Goal: Check status: Check status

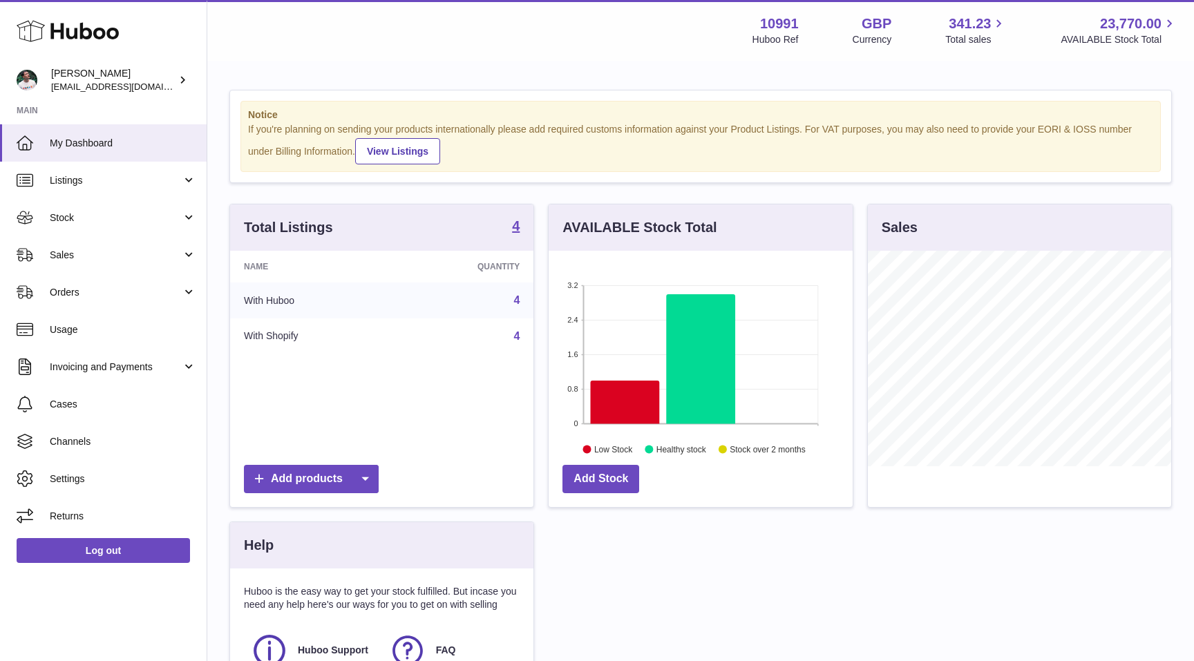
scroll to position [216, 303]
click at [123, 443] on span "Channels" at bounding box center [123, 441] width 147 height 13
click at [135, 403] on span "Cases" at bounding box center [123, 404] width 147 height 13
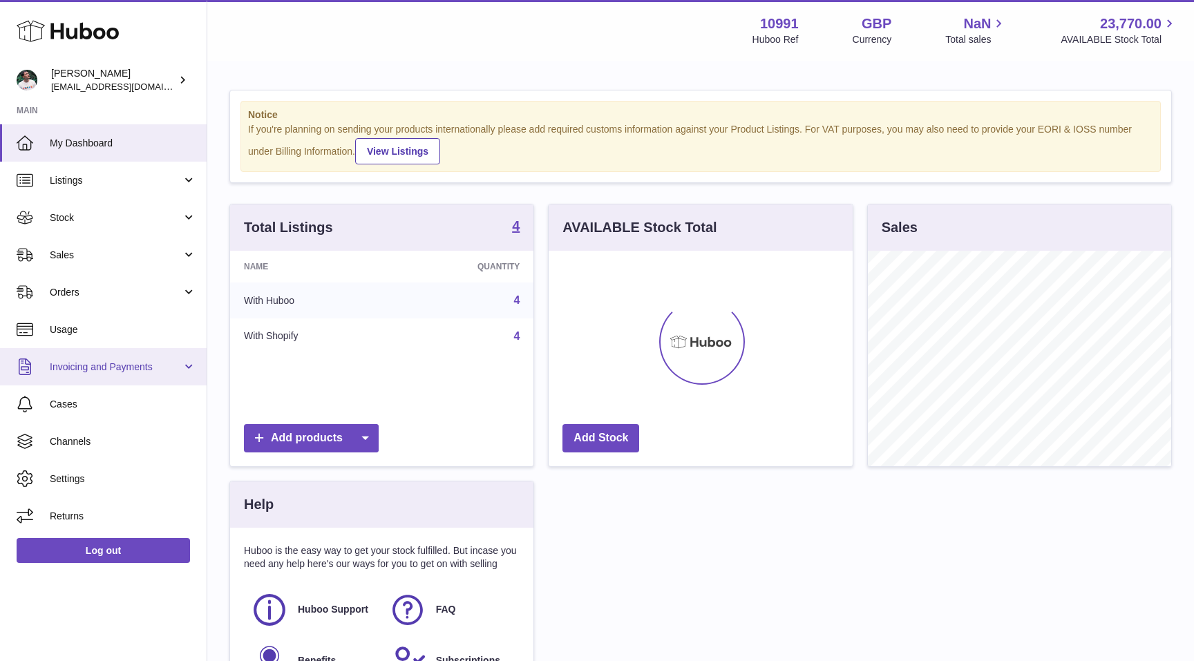
scroll to position [216, 303]
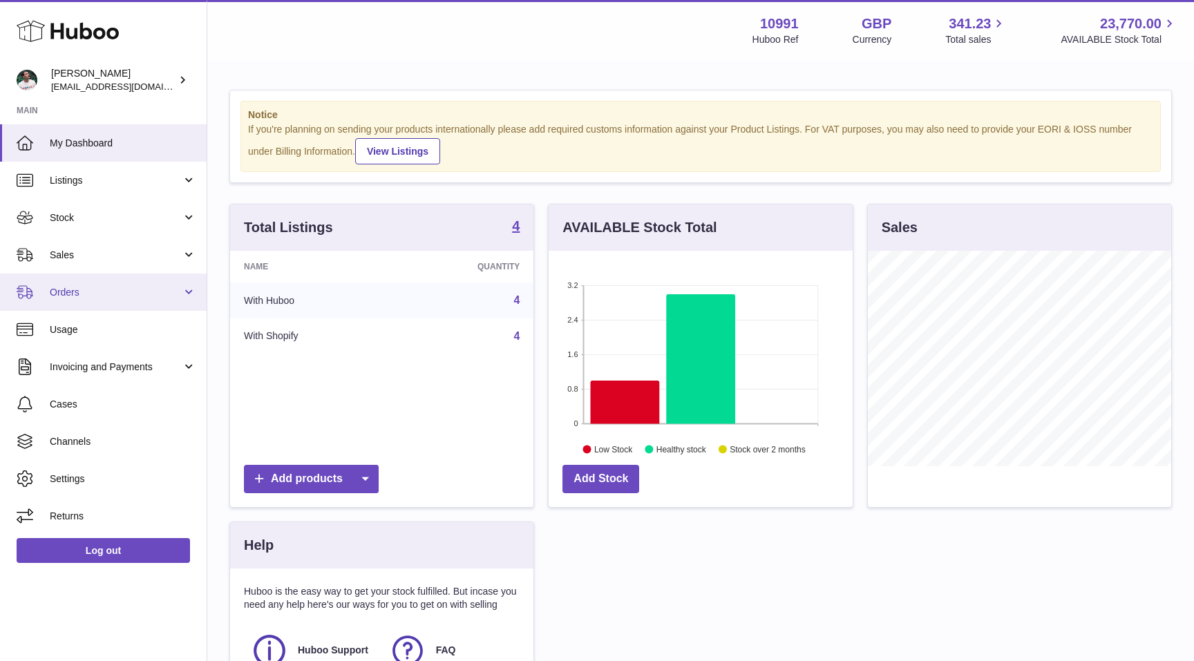
click at [135, 286] on span "Orders" at bounding box center [116, 292] width 132 height 13
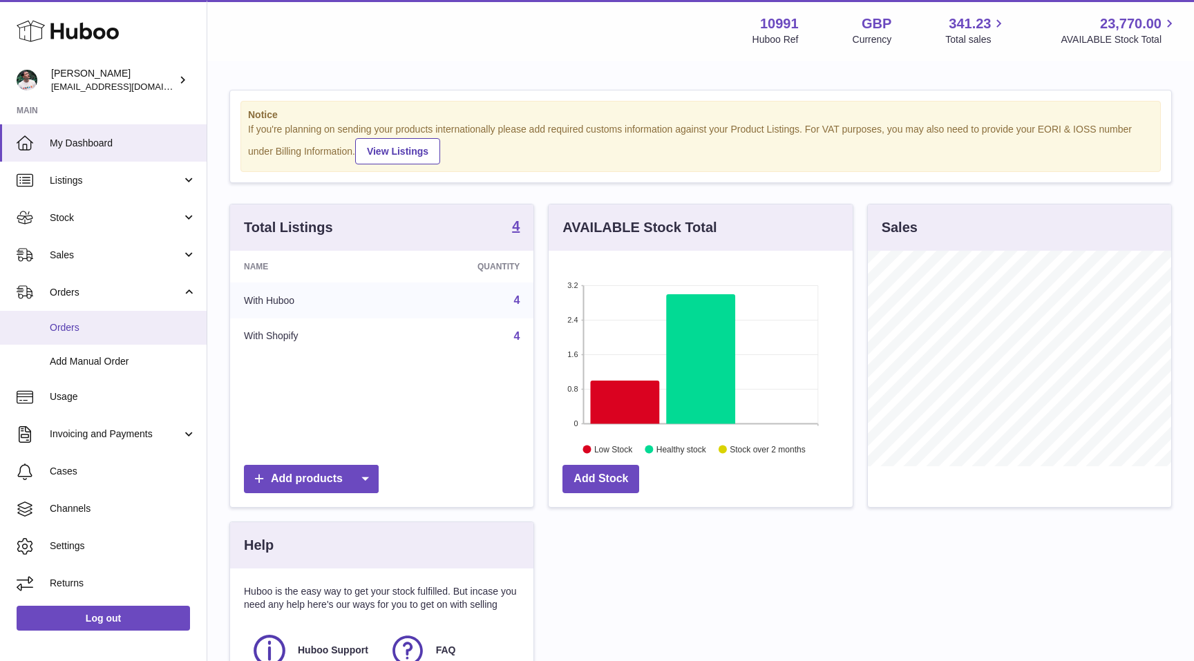
click at [126, 326] on span "Orders" at bounding box center [123, 327] width 147 height 13
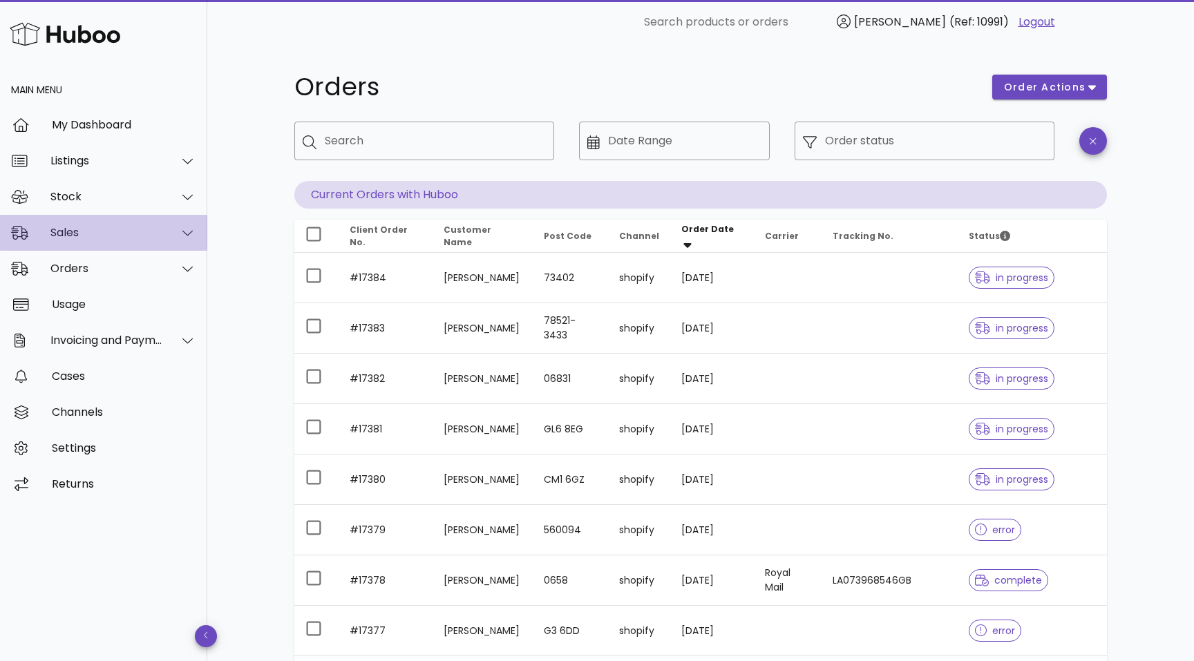
click at [104, 232] on div "Sales" at bounding box center [106, 232] width 113 height 13
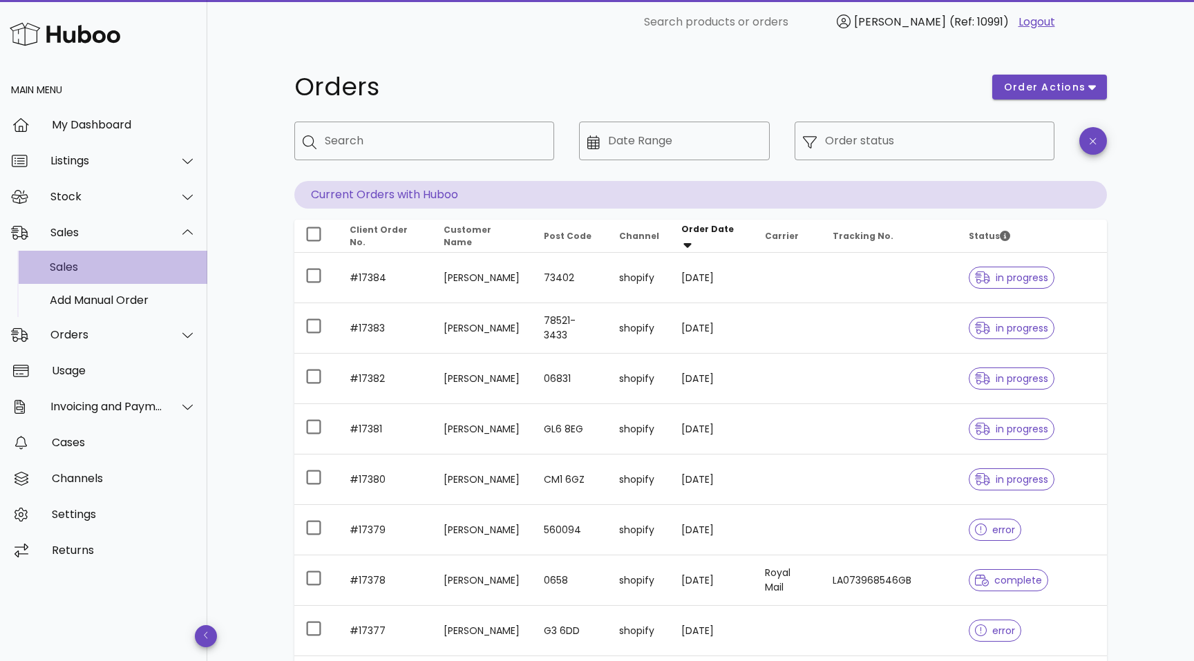
click at [97, 274] on div "Sales" at bounding box center [123, 267] width 147 height 13
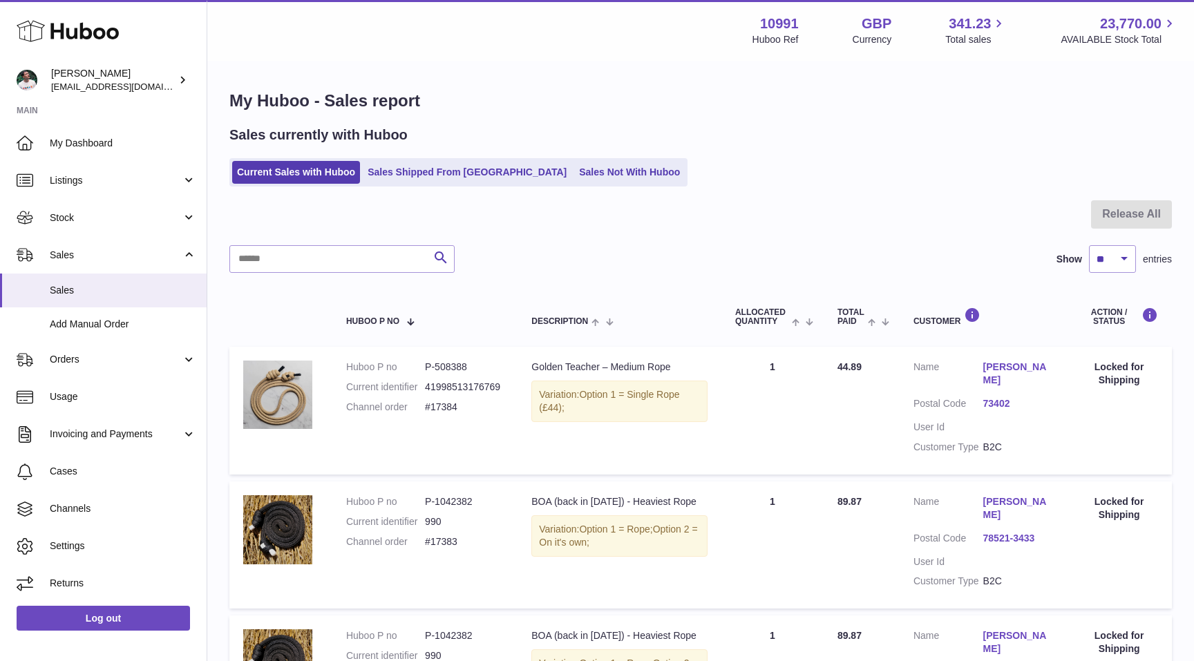
click at [406, 158] on div "Sales currently with Huboo Current Sales with Huboo Sales Shipped From [GEOGRAP…" at bounding box center [700, 156] width 943 height 61
click at [410, 173] on link "Sales Shipped From [GEOGRAPHIC_DATA]" at bounding box center [467, 172] width 209 height 23
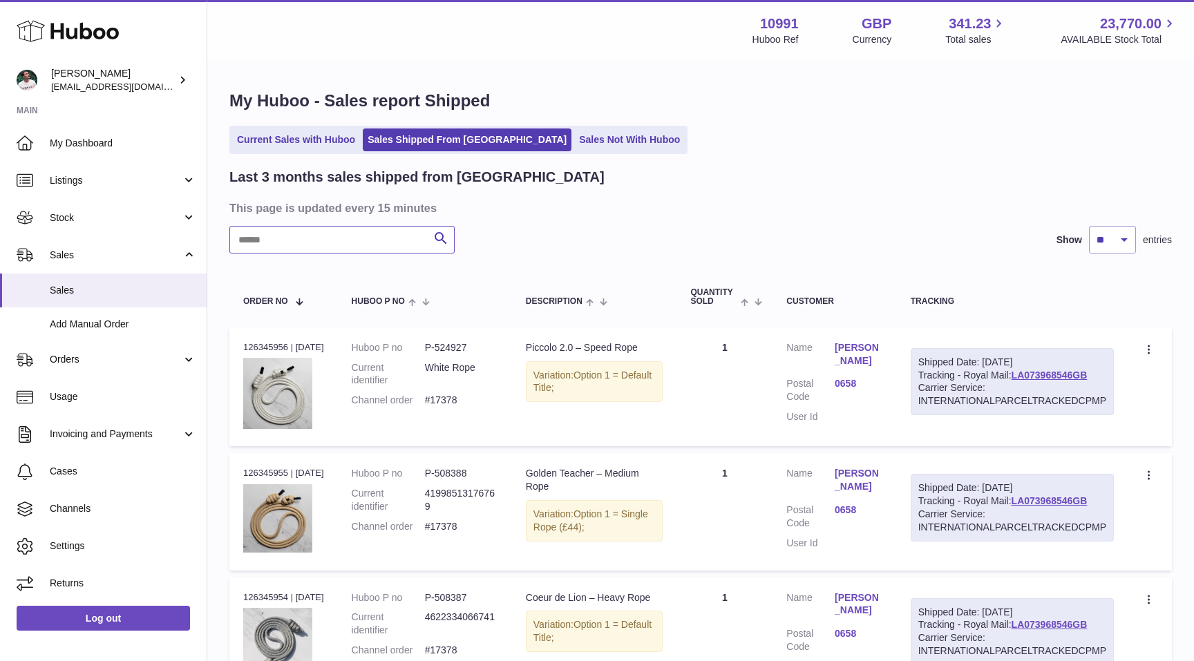
click at [335, 237] on input "text" at bounding box center [341, 240] width 225 height 28
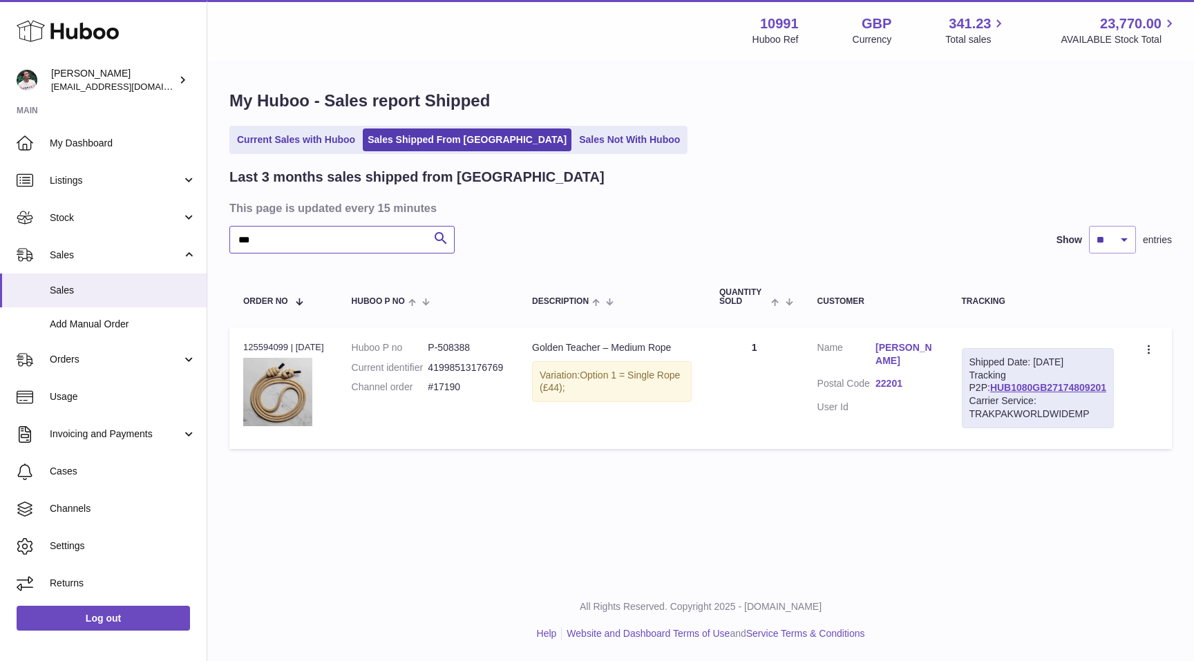
click at [357, 242] on input "***" at bounding box center [341, 240] width 225 height 28
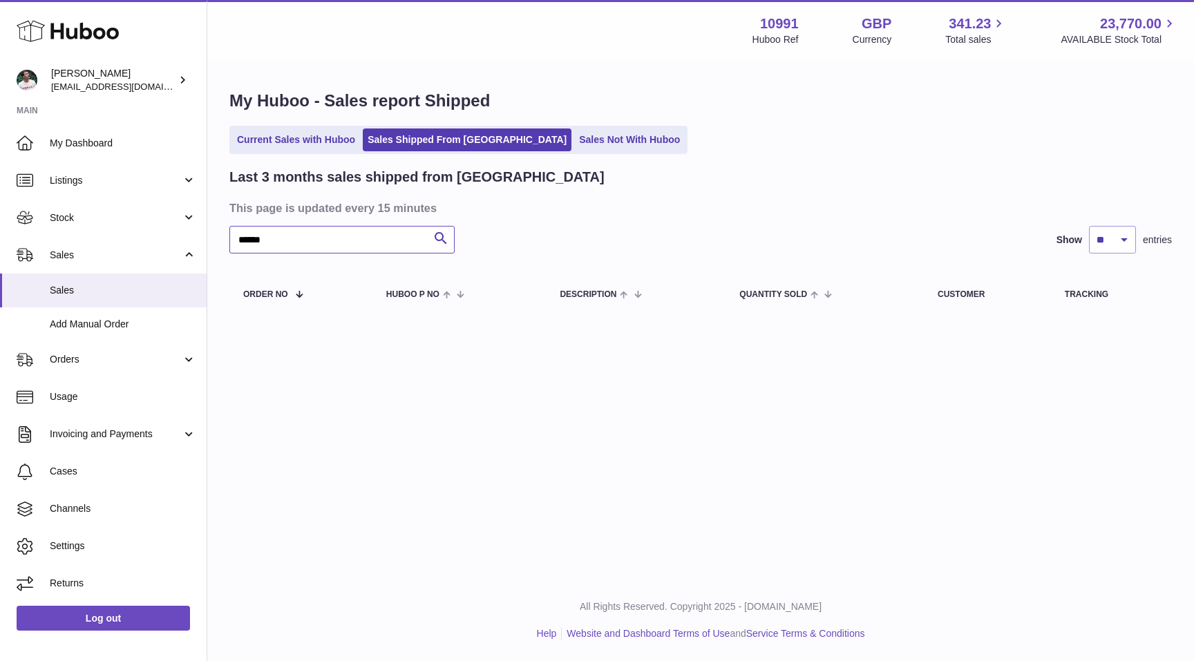
click at [391, 242] on input "******" at bounding box center [341, 240] width 225 height 28
paste input "**"
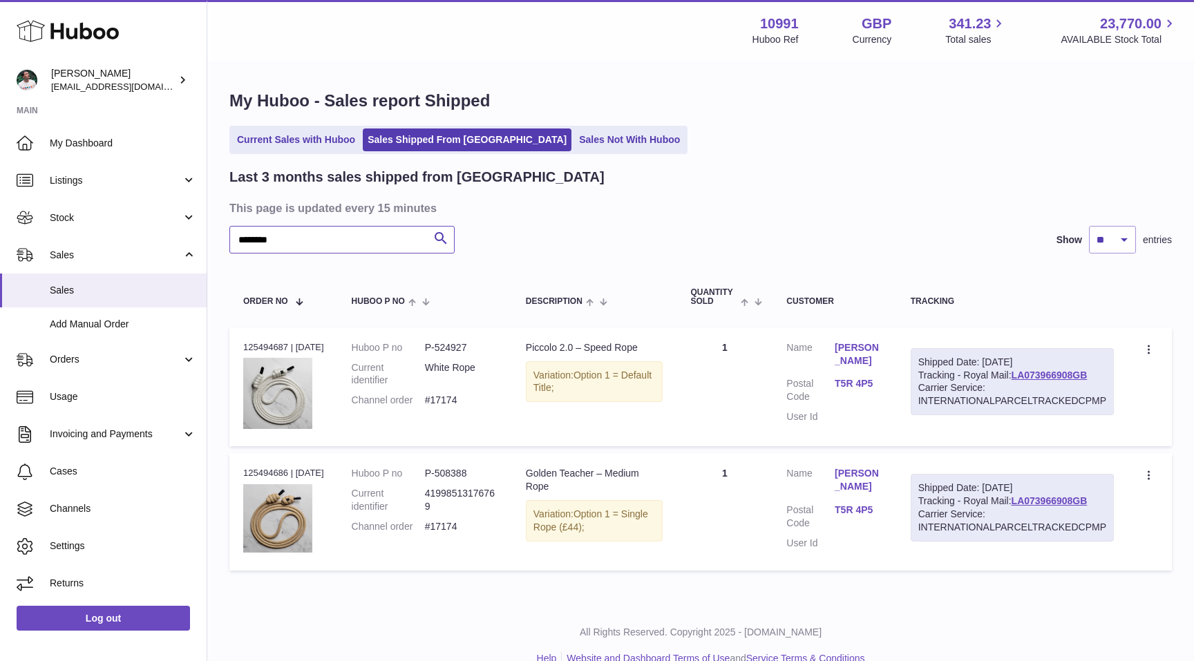
scroll to position [25, 0]
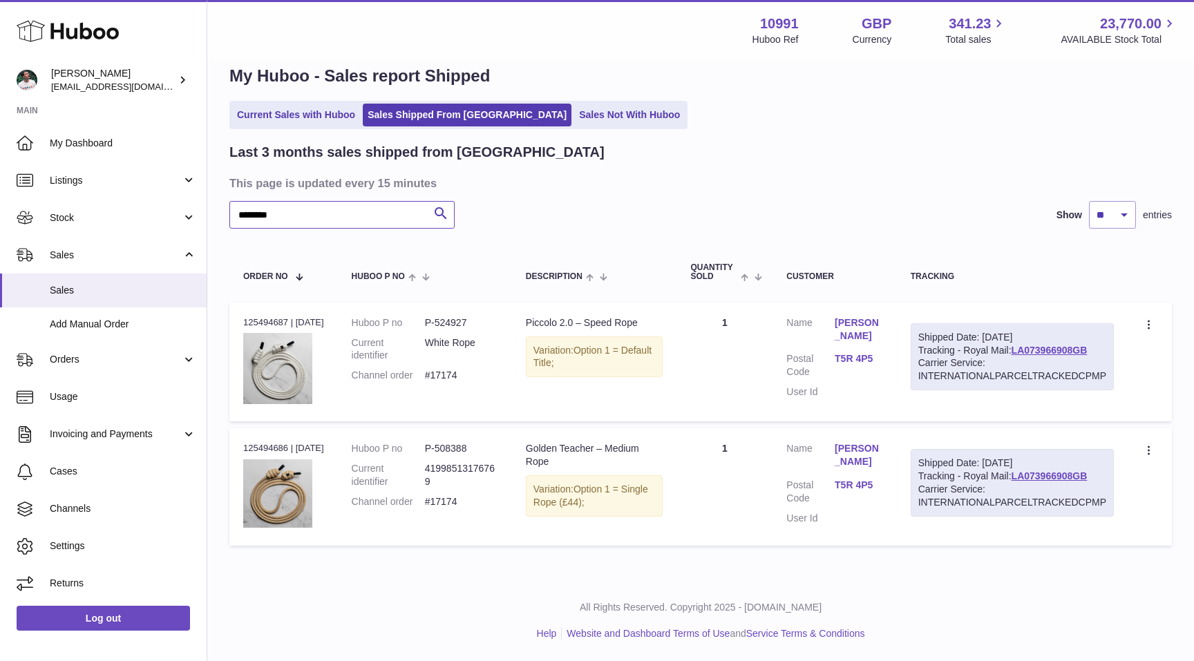
type input "********"
click at [849, 489] on link "T5R 4P5" at bounding box center [859, 485] width 48 height 13
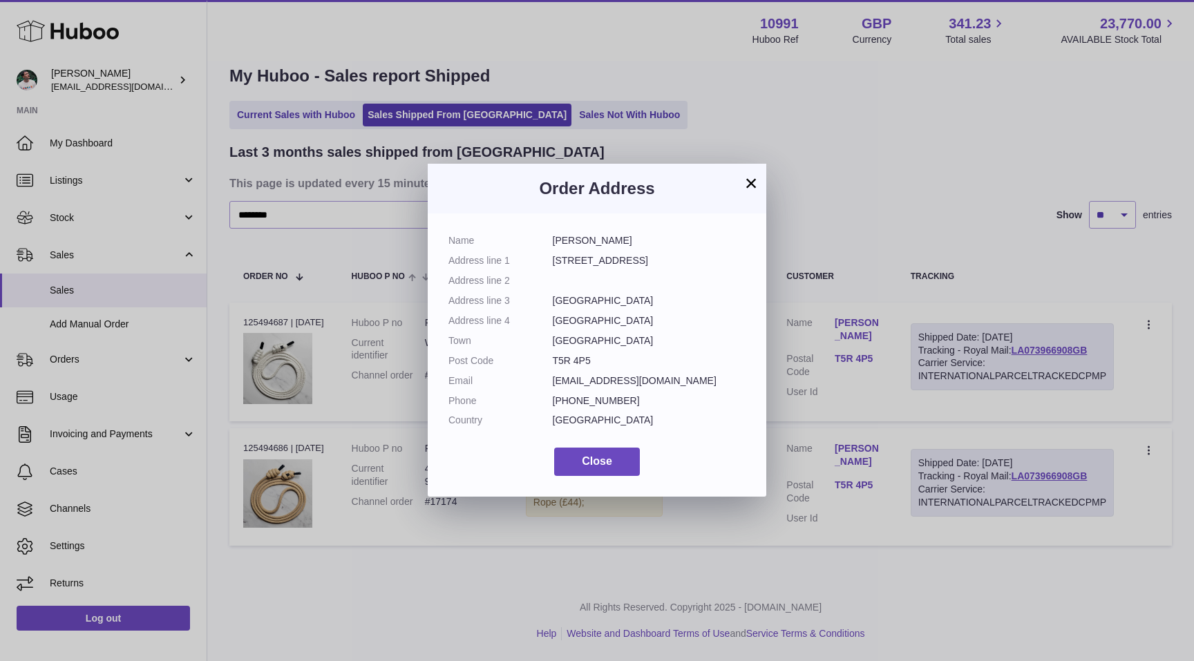
click at [752, 184] on button "×" at bounding box center [751, 183] width 17 height 17
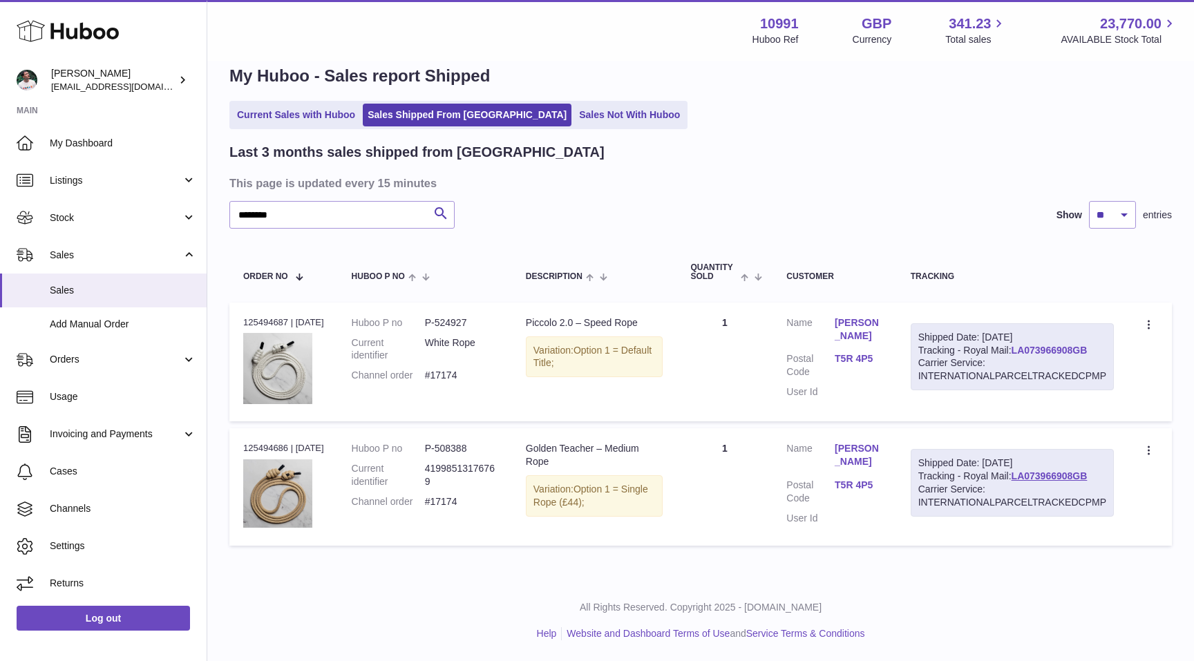
click at [1040, 351] on link "LA073966908GB" at bounding box center [1050, 350] width 76 height 11
click at [110, 516] on span "Channels" at bounding box center [123, 508] width 147 height 13
click at [120, 462] on link "Cases" at bounding box center [103, 471] width 207 height 37
